Goal: Task Accomplishment & Management: Manage account settings

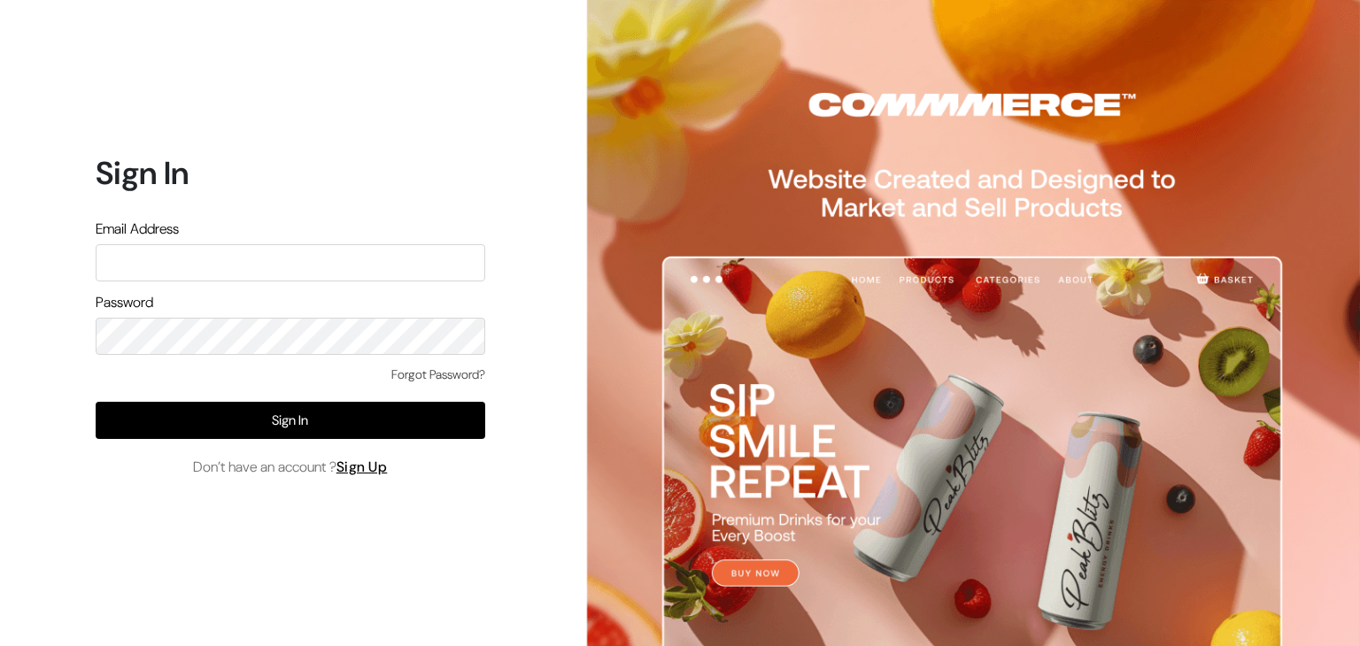
click at [434, 267] on input "text" at bounding box center [291, 262] width 390 height 37
click at [340, 260] on input "text" at bounding box center [291, 262] width 390 height 37
paste input "mayank@commmerce.com M@123456k"
drag, startPoint x: 348, startPoint y: 260, endPoint x: 265, endPoint y: 258, distance: 83.3
click at [265, 258] on input "mayank@commmerce.com M@123456k" at bounding box center [291, 262] width 390 height 37
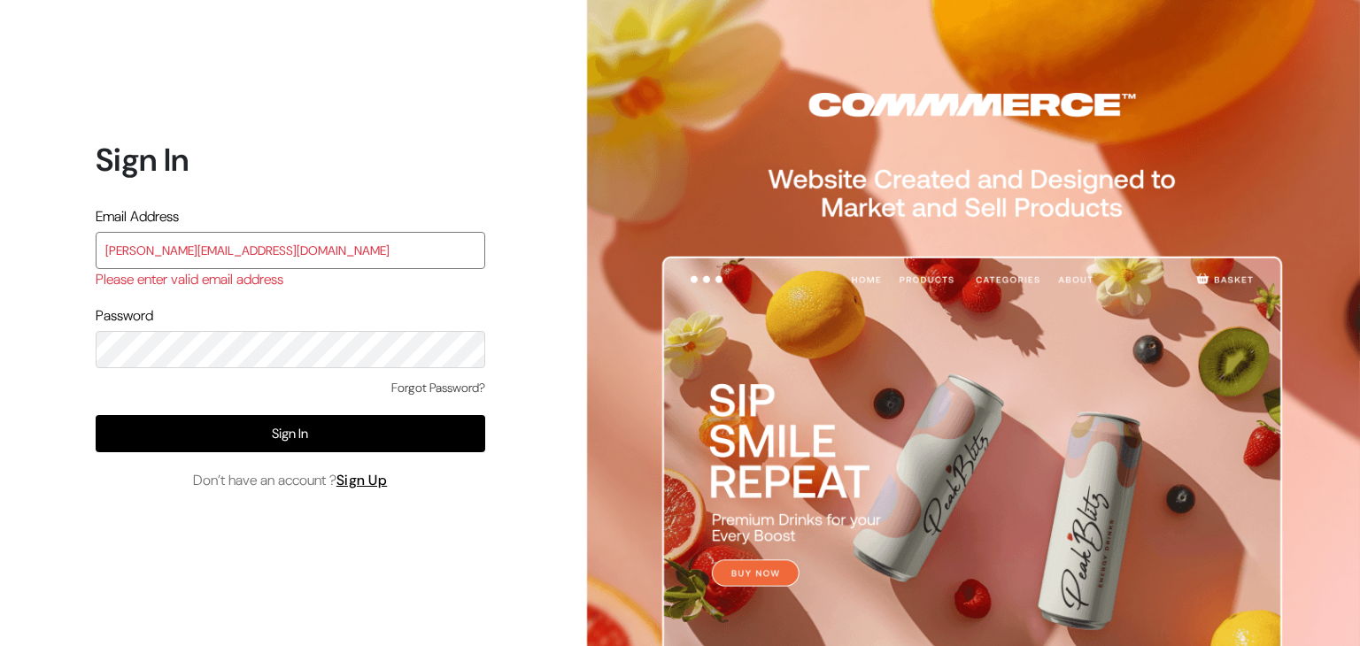
click at [106, 249] on input "mayank@commmerce.com" at bounding box center [291, 250] width 390 height 37
click at [298, 248] on input "mayank@commmerce.com" at bounding box center [291, 250] width 390 height 37
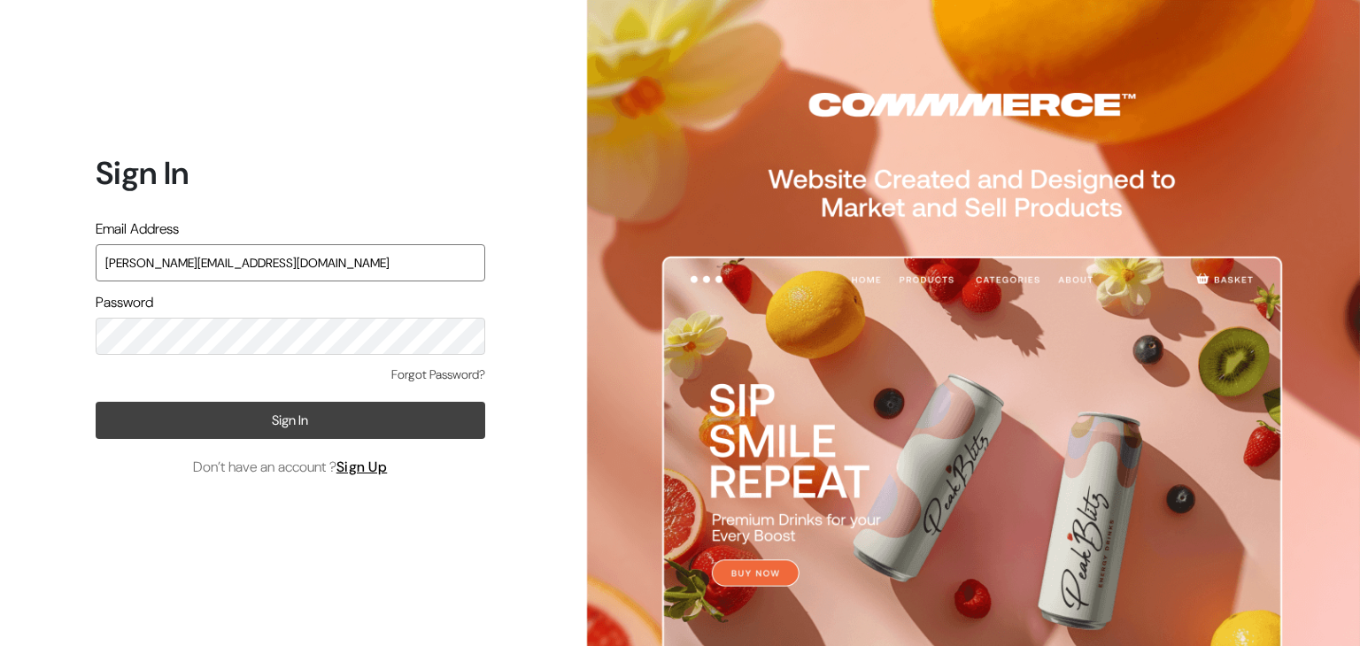
type input "mayank@commmerce.com"
click at [295, 413] on button "Sign In" at bounding box center [291, 420] width 390 height 37
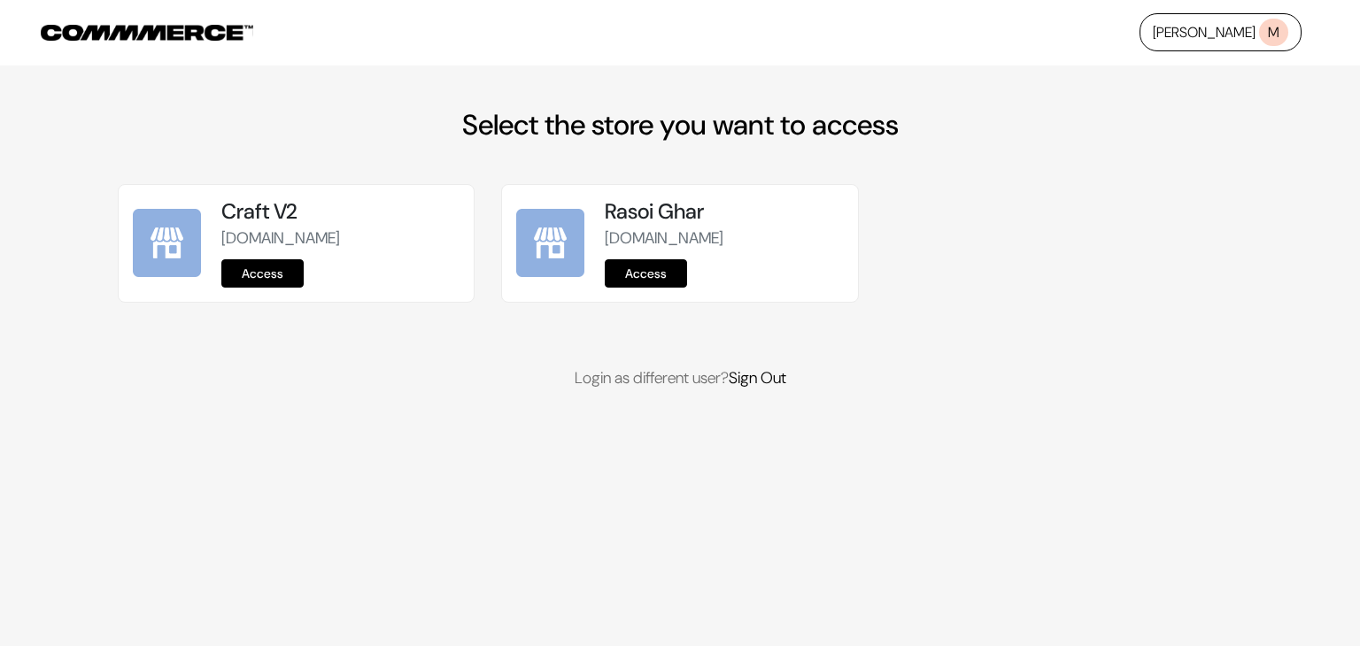
click at [266, 274] on link "Access" at bounding box center [262, 273] width 82 height 28
